Goal: Information Seeking & Learning: Learn about a topic

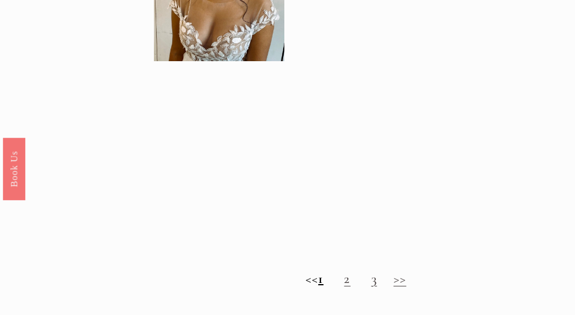
scroll to position [801, 0]
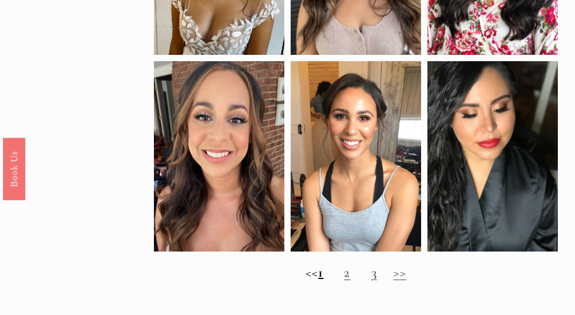
click at [350, 281] on link "2" at bounding box center [347, 272] width 6 height 17
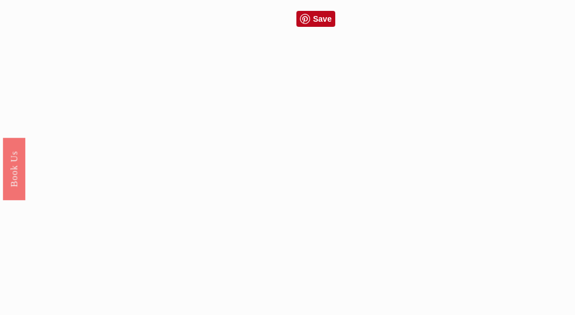
scroll to position [629, 0]
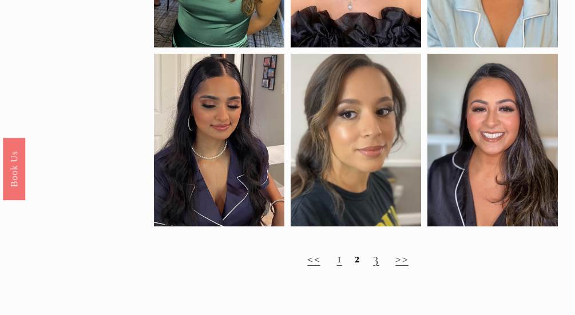
click at [395, 266] on link ">>" at bounding box center [401, 258] width 13 height 17
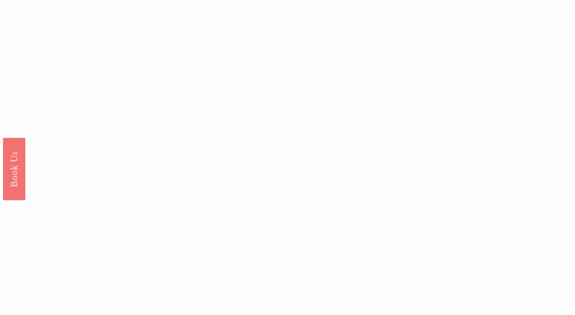
scroll to position [572, 0]
